Goal: Ask a question

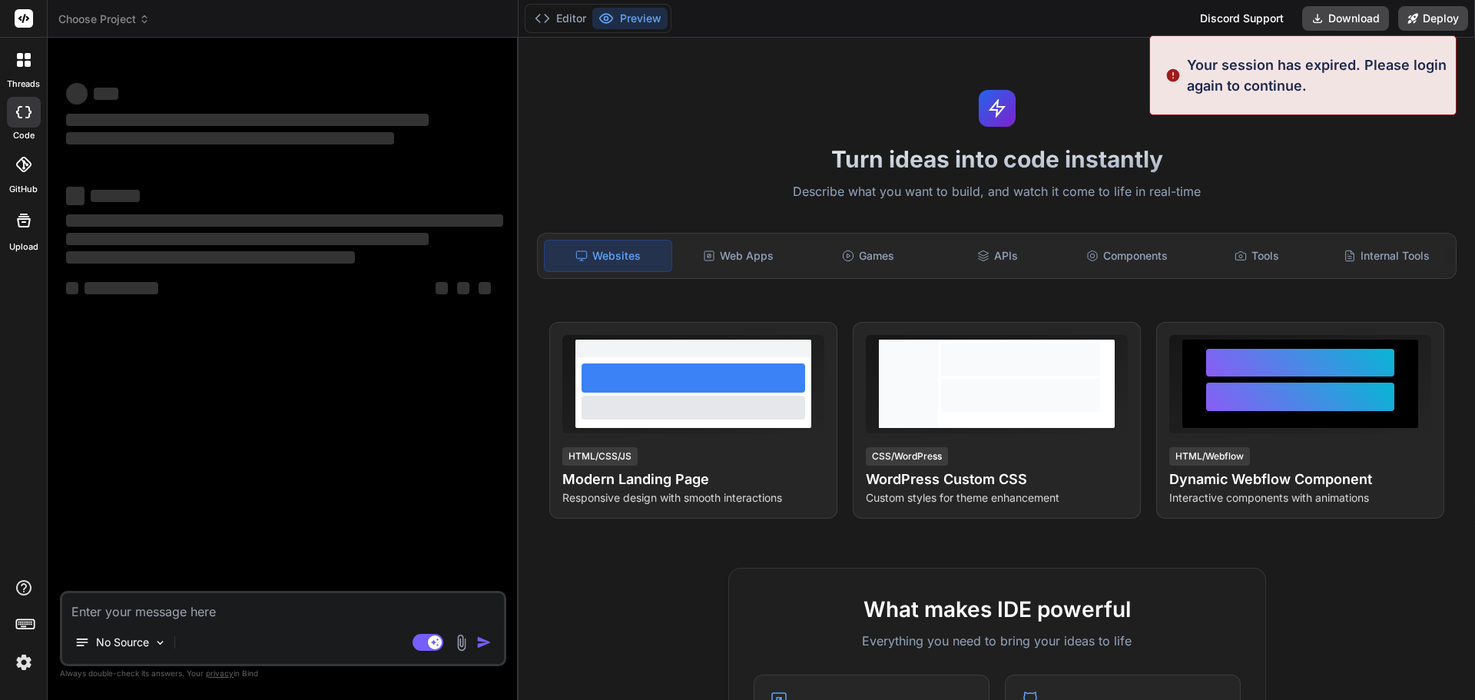
click at [182, 619] on textarea at bounding box center [283, 607] width 442 height 28
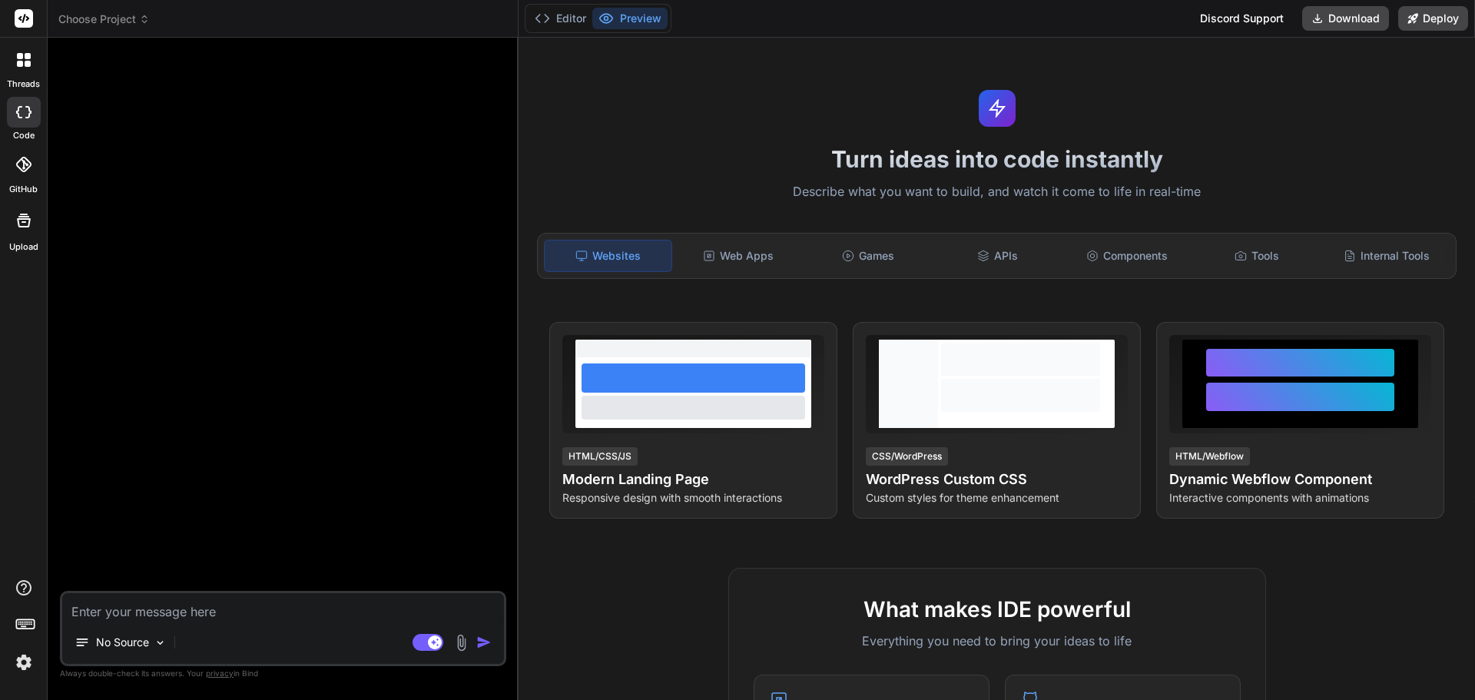
type textarea "x"
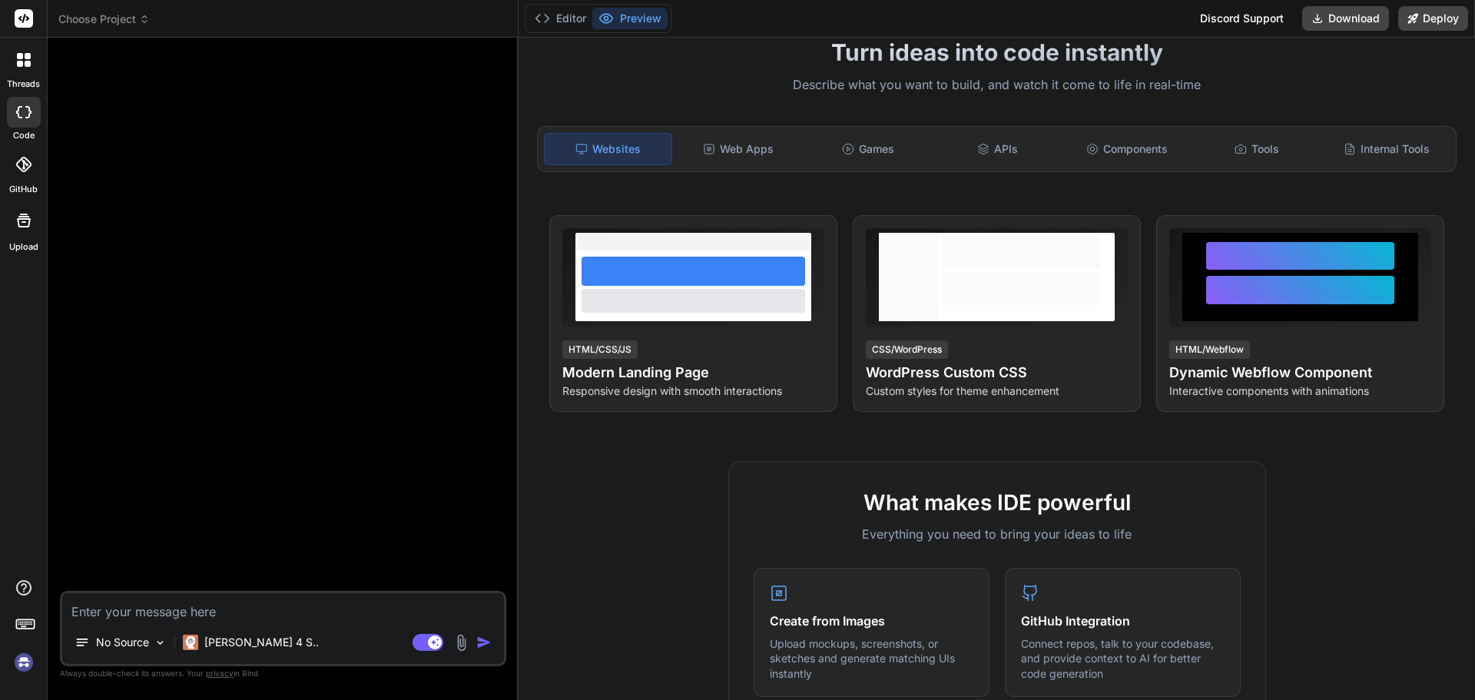
scroll to position [77, 0]
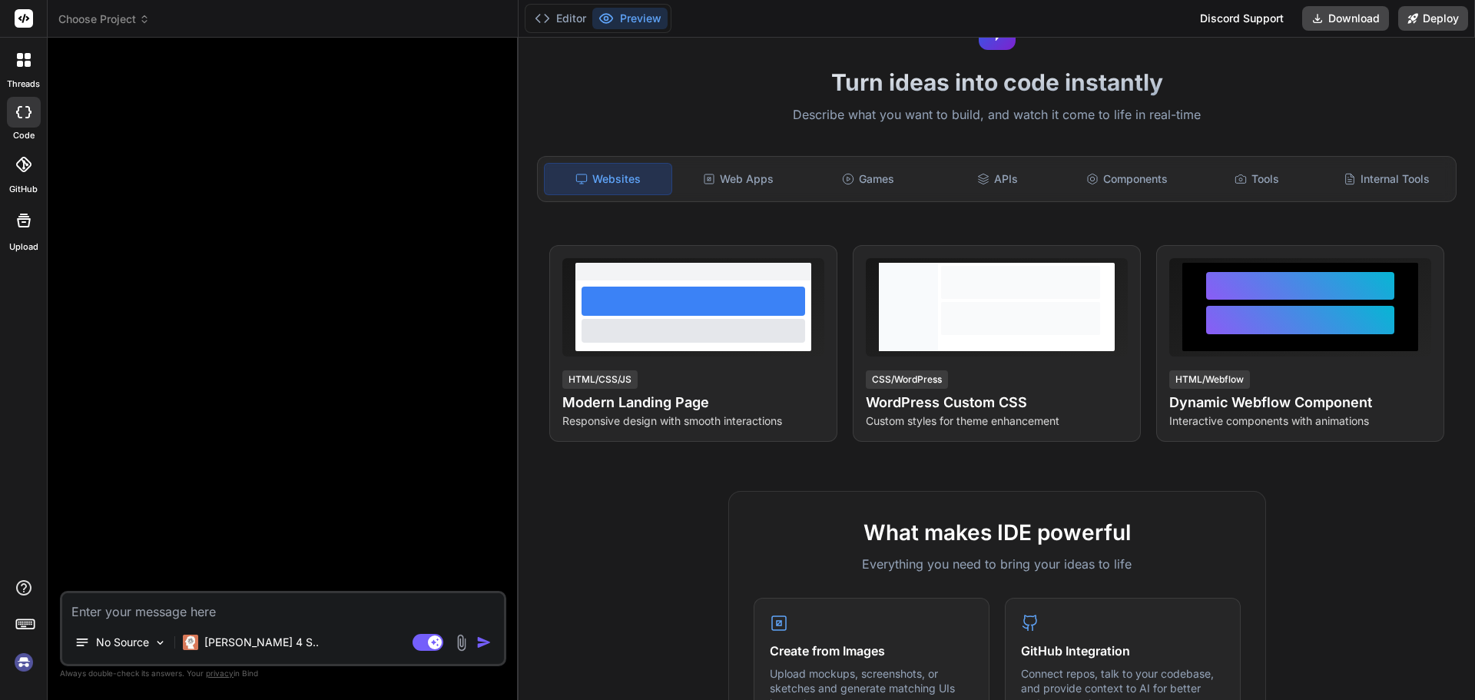
click at [166, 618] on textarea at bounding box center [283, 607] width 442 height 28
click at [241, 612] on textarea at bounding box center [283, 607] width 442 height 28
paste textarea "lor ip dolor‌sitam co adip elits. doeiً te inci utlab etdo m aliquaeni admin ve…"
type textarea "lor ip dolor‌sitam co adip elits. doeiً te inci utlab etdo m aliquaeni admin ve…"
type textarea "x"
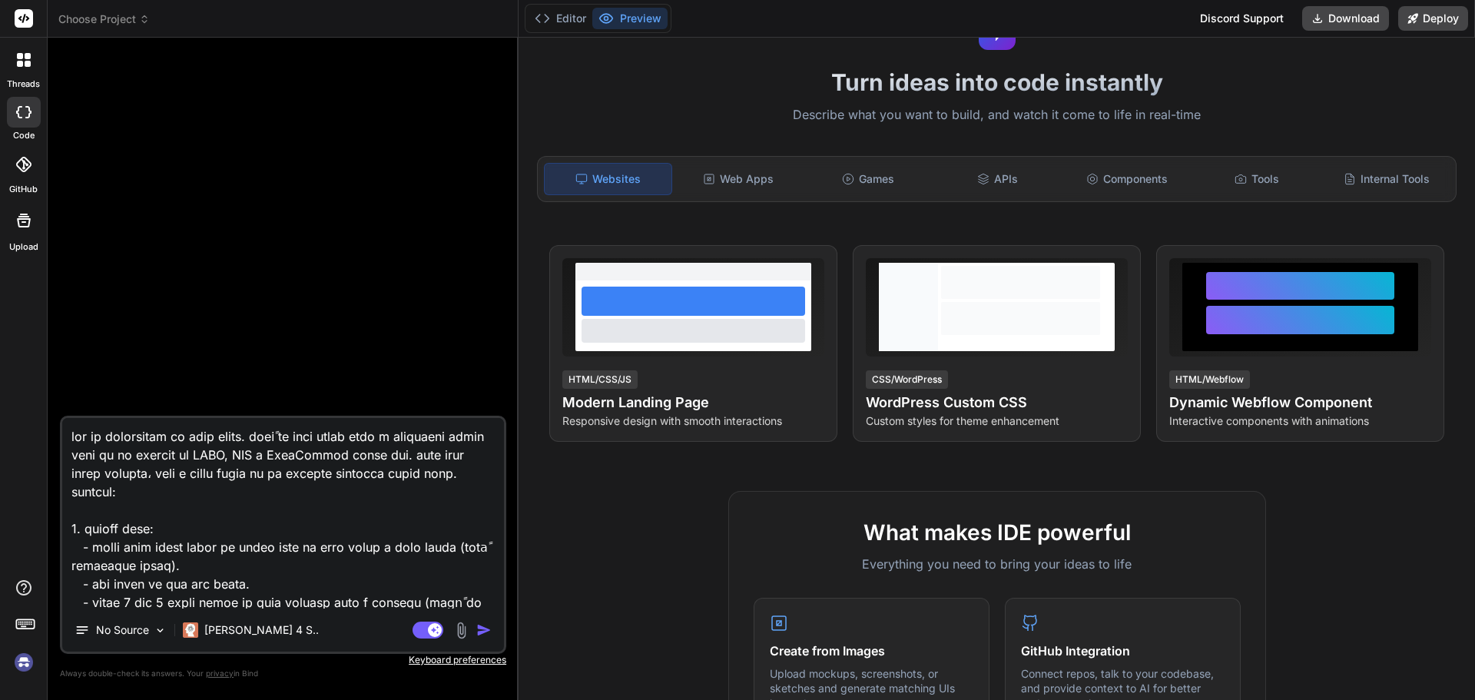
scroll to position [444, 0]
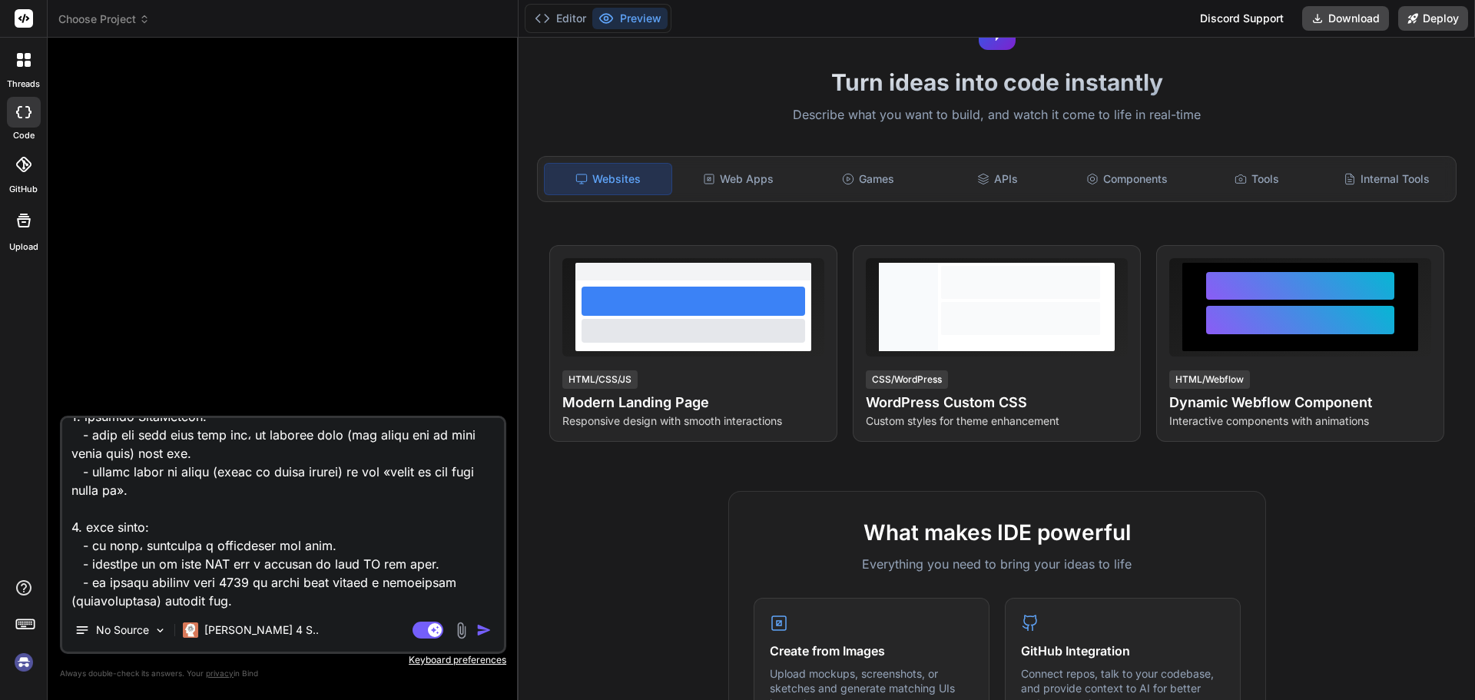
click at [252, 604] on textarea at bounding box center [283, 513] width 442 height 191
type textarea "lor ip dolor‌sitam co adip elits. doeiً te inci utlab etdo m aliquaeni admin ve…"
click at [485, 629] on img "button" at bounding box center [483, 629] width 15 height 15
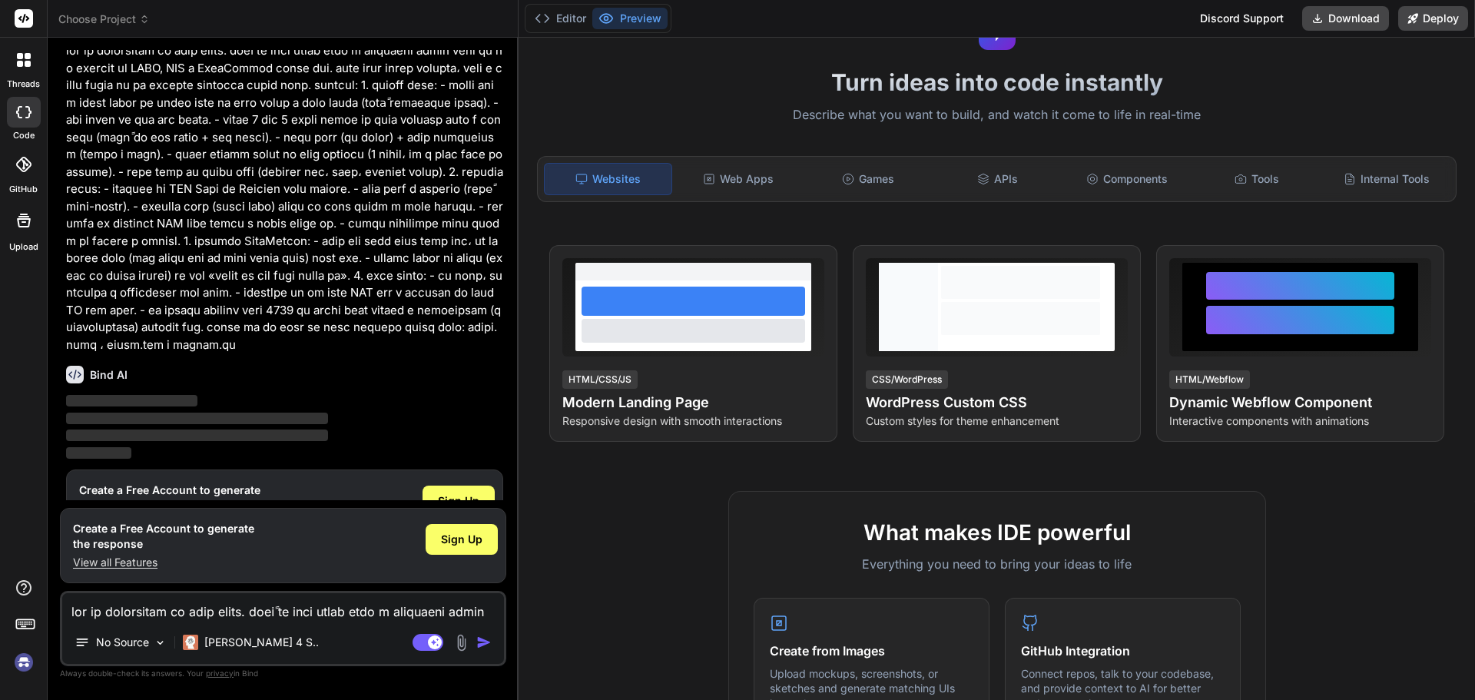
scroll to position [42, 0]
click at [466, 493] on span "Sign Up" at bounding box center [458, 500] width 41 height 15
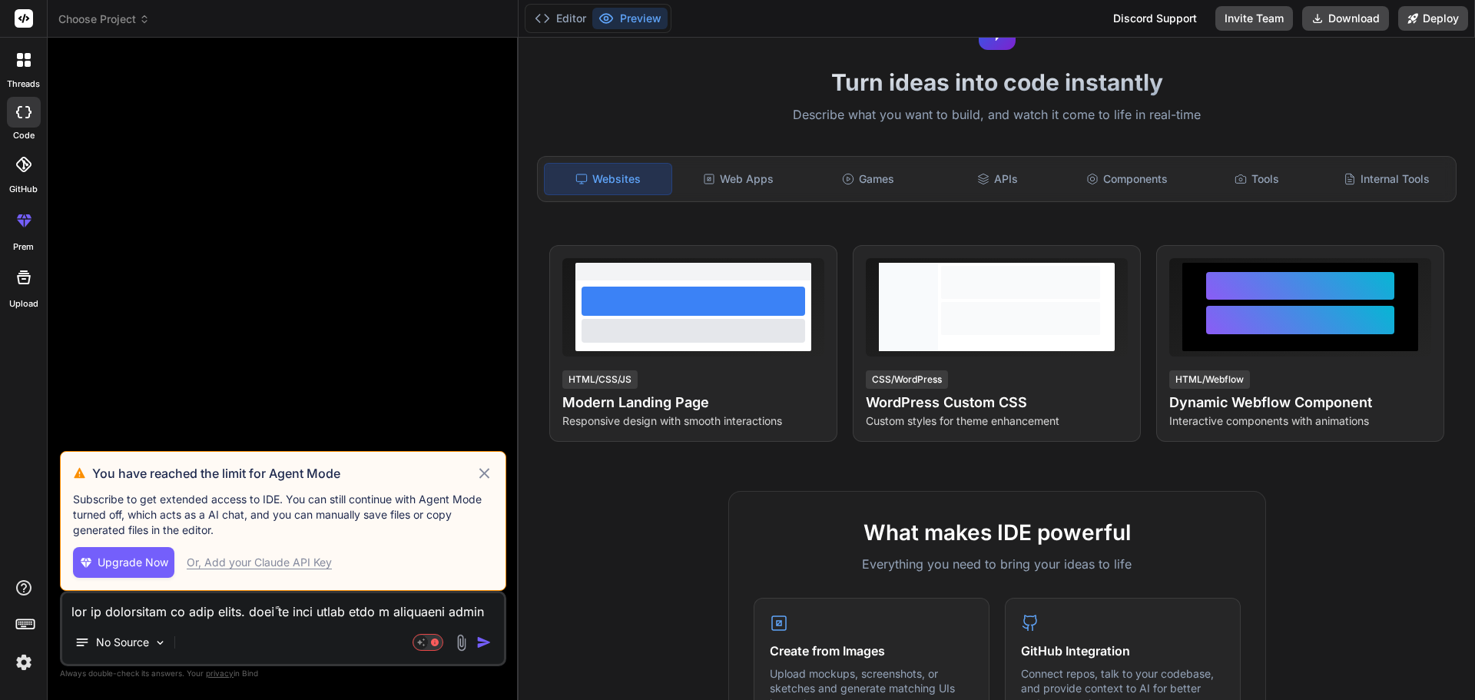
type textarea "x"
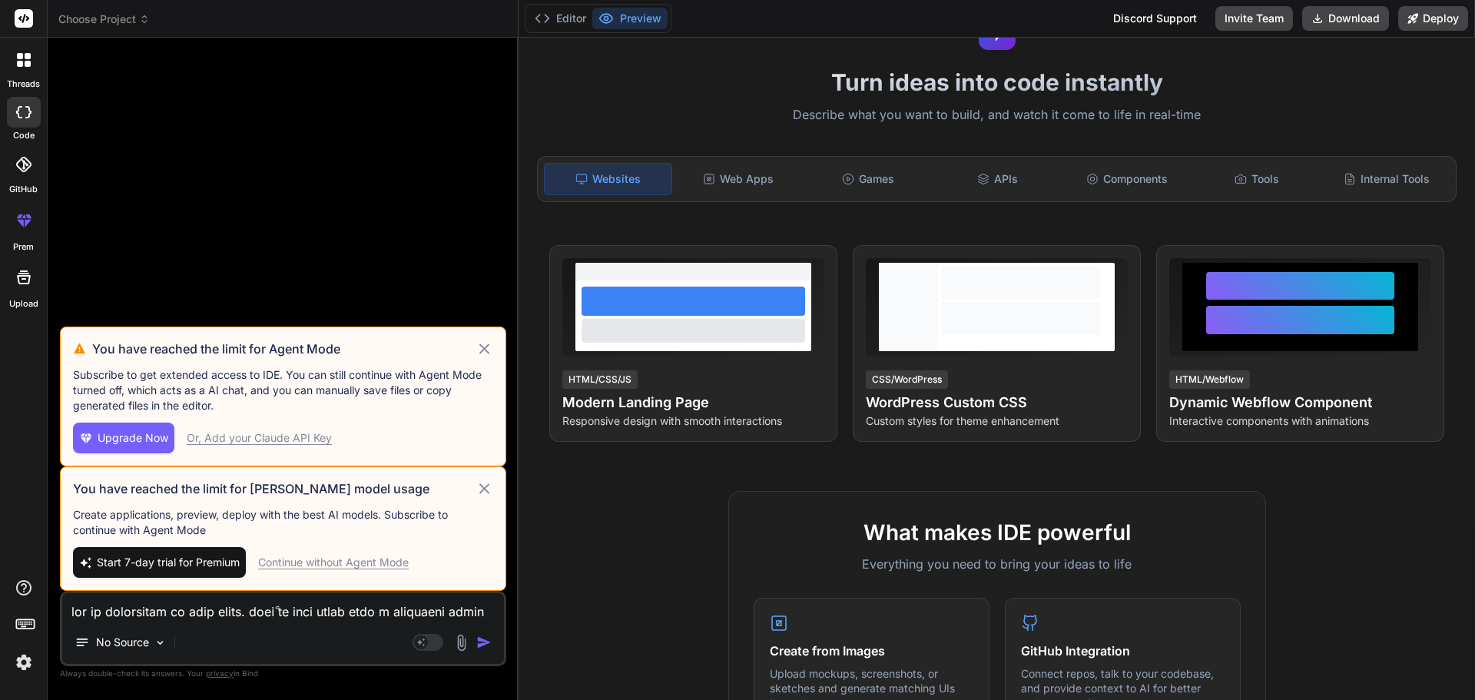
scroll to position [0, 0]
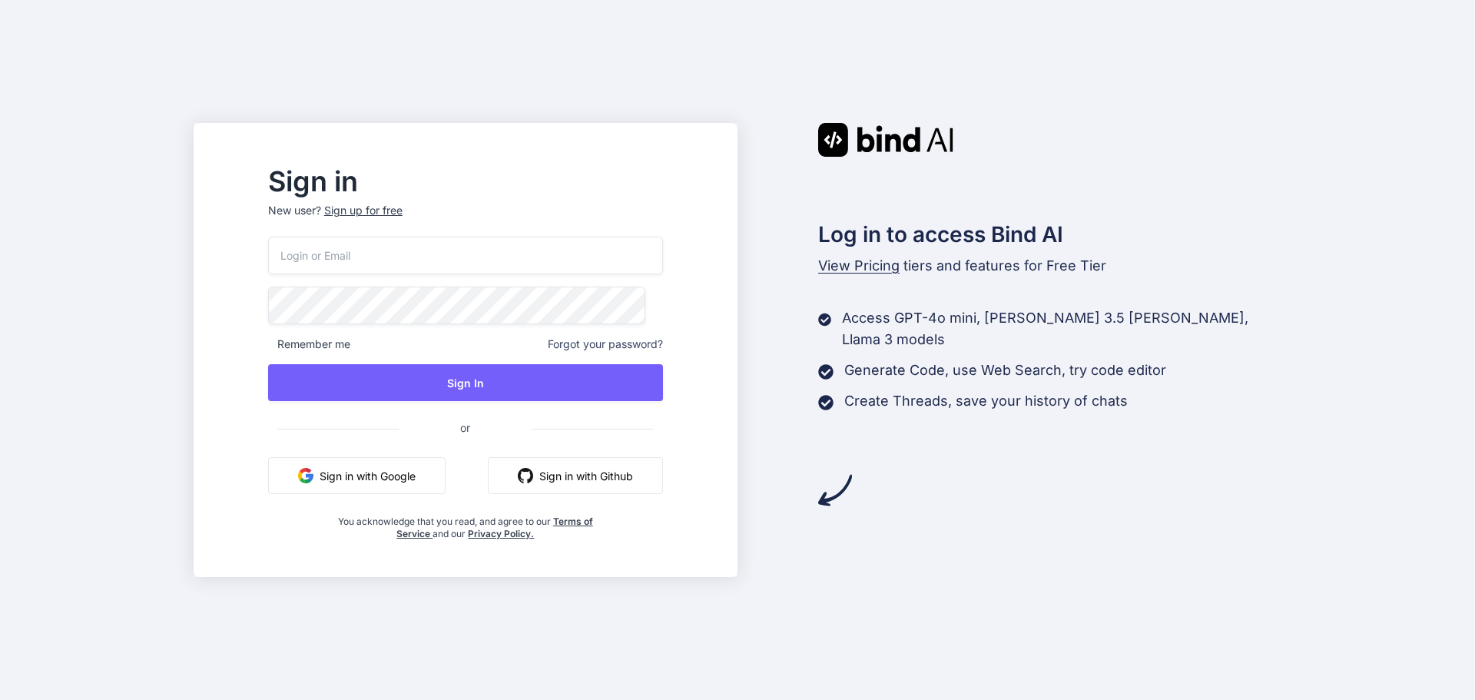
click at [389, 486] on button "Sign in with Google" at bounding box center [357, 475] width 178 height 37
